Goal: Information Seeking & Learning: Find specific fact

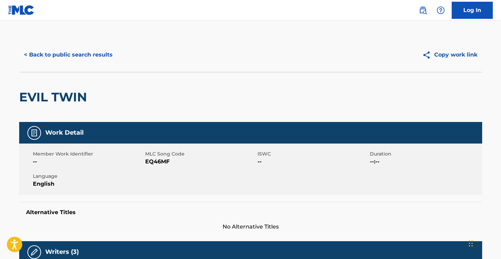
click at [90, 58] on button "< Back to public search results" at bounding box center [68, 54] width 98 height 17
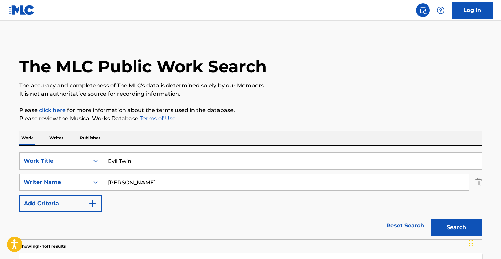
scroll to position [75, 0]
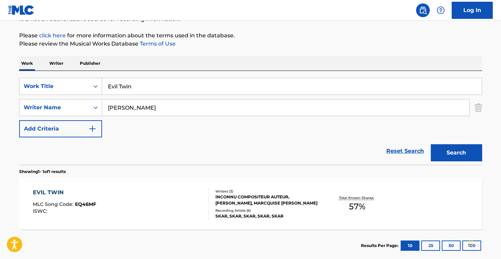
drag, startPoint x: 180, startPoint y: 93, endPoint x: 67, endPoint y: 72, distance: 115.0
click at [67, 72] on div "SearchWithCriteria2179926b-4579-4bc0-9e64-cf6c965528b3 Work Title Evil Twin Sea…" at bounding box center [250, 118] width 463 height 94
paste input "Plenty"
type input "Plenty"
click at [457, 153] on button "Search" at bounding box center [456, 152] width 51 height 17
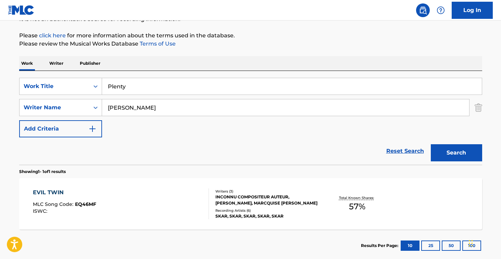
scroll to position [61, 0]
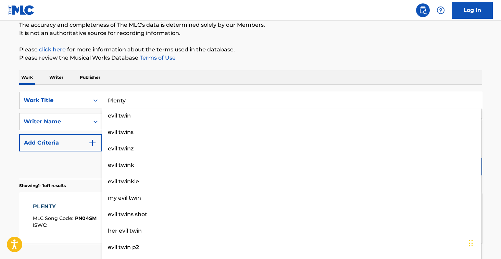
click at [77, 161] on div "Reset Search Search" at bounding box center [250, 165] width 463 height 27
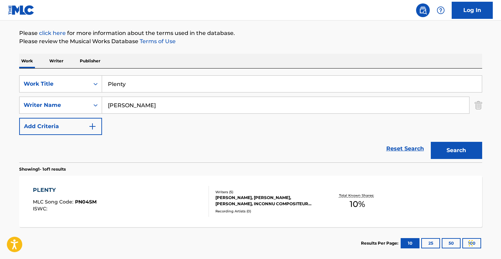
scroll to position [89, 0]
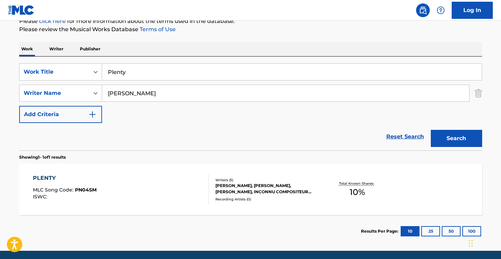
click at [117, 177] on div "PLENTY MLC Song Code : PN04SM ISWC :" at bounding box center [121, 189] width 176 height 31
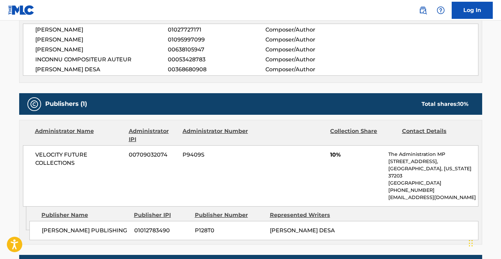
scroll to position [262, 0]
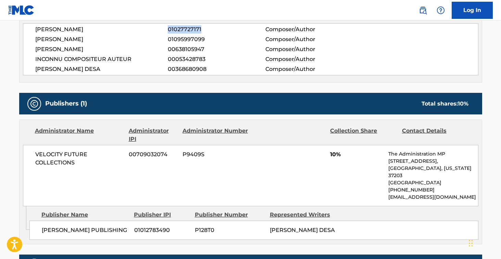
drag, startPoint x: 208, startPoint y: 30, endPoint x: 167, endPoint y: 29, distance: 41.8
click at [167, 29] on div "[PERSON_NAME] 01027727171 Composer/Author" at bounding box center [256, 29] width 443 height 8
copy div "01027727171"
click at [184, 27] on span "01027727171" at bounding box center [216, 29] width 97 height 8
drag, startPoint x: 204, startPoint y: 29, endPoint x: 168, endPoint y: 29, distance: 35.3
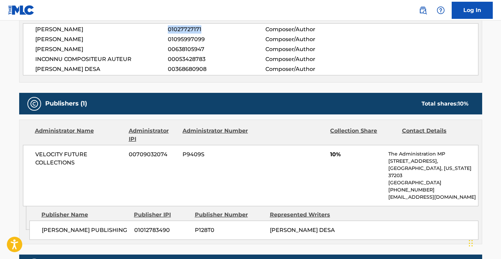
click at [168, 29] on span "01027727171" at bounding box center [216, 29] width 97 height 8
copy span "01027727171"
drag, startPoint x: 206, startPoint y: 41, endPoint x: 169, endPoint y: 41, distance: 36.7
click at [169, 41] on span "01095997099" at bounding box center [216, 39] width 97 height 8
copy span "01095997099"
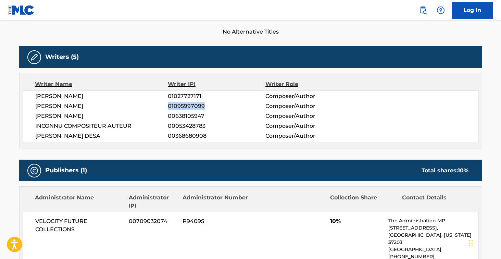
scroll to position [190, 0]
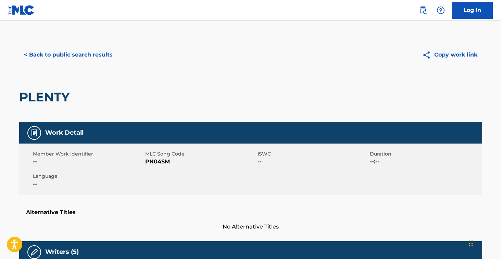
click at [75, 56] on button "< Back to public search results" at bounding box center [68, 54] width 98 height 17
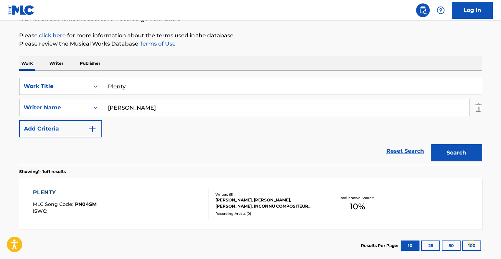
drag, startPoint x: 170, startPoint y: 89, endPoint x: 58, endPoint y: 80, distance: 112.8
click at [58, 80] on div "SearchWithCriteria2179926b-4579-4bc0-9e64-cf6c965528b3 Work Title Plenty" at bounding box center [250, 86] width 463 height 17
paste input "Can't Fuck Wit Niggas (feat. [PERSON_NAME])"
click at [457, 153] on button "Search" at bounding box center [456, 152] width 51 height 17
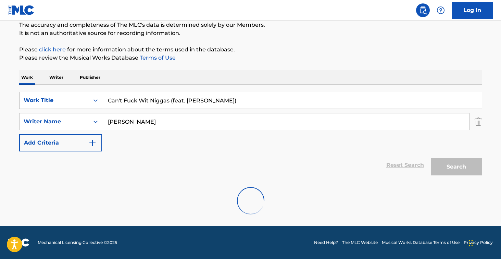
scroll to position [61, 0]
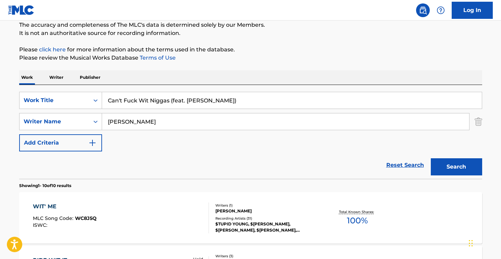
drag, startPoint x: 171, startPoint y: 100, endPoint x: 230, endPoint y: 106, distance: 59.2
click at [230, 106] on input "Can't Fuck Wit Niggas (feat. [PERSON_NAME])" at bounding box center [292, 100] width 380 height 16
type input "Can't Fuck Wit Niggas"
click at [457, 167] on button "Search" at bounding box center [456, 166] width 51 height 17
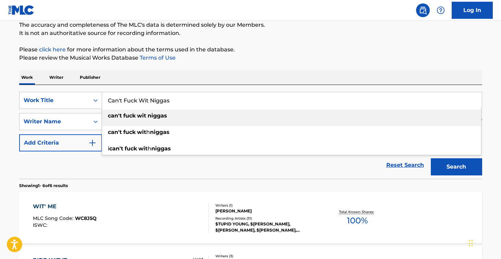
click at [306, 77] on div "Work Writer Publisher" at bounding box center [250, 77] width 463 height 14
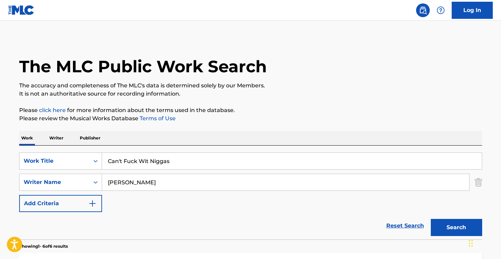
scroll to position [0, 0]
drag, startPoint x: 161, startPoint y: 177, endPoint x: 157, endPoint y: 177, distance: 4.1
click at [157, 177] on input "[PERSON_NAME]" at bounding box center [285, 182] width 367 height 16
drag, startPoint x: 155, startPoint y: 180, endPoint x: 64, endPoint y: 159, distance: 92.6
click at [64, 159] on div "SearchWithCriteria2179926b-4579-4bc0-9e64-cf6c965528b3 Work Title Can't Fuck Wi…" at bounding box center [250, 183] width 463 height 60
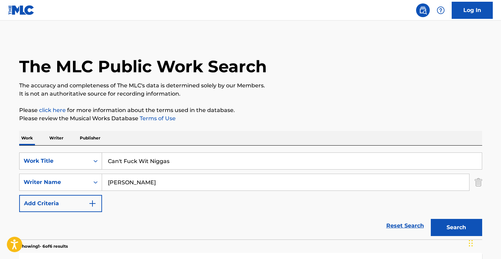
type input "[PERSON_NAME]"
click at [457, 228] on button "Search" at bounding box center [456, 227] width 51 height 17
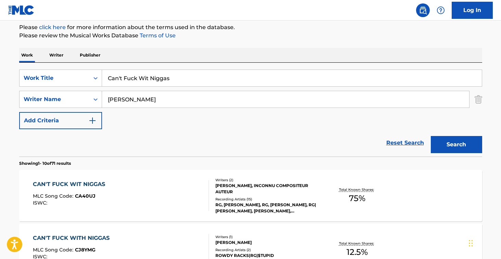
scroll to position [151, 0]
